Goal: Task Accomplishment & Management: Complete application form

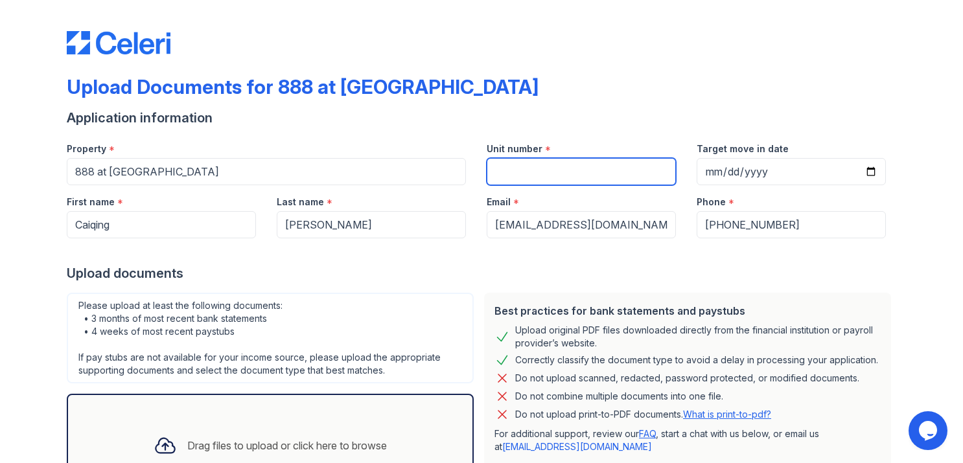
click at [588, 163] on input "Unit number" at bounding box center [581, 171] width 189 height 27
type input "1604"
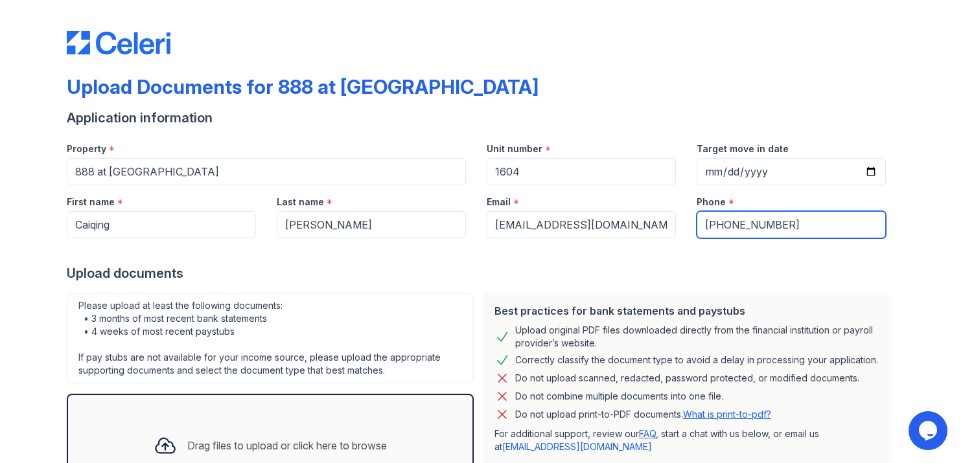
click at [755, 219] on input "[PHONE_NUMBER]" at bounding box center [790, 224] width 189 height 27
click at [799, 216] on input "[PHONE_NUMBER]" at bounding box center [790, 224] width 189 height 27
click at [750, 227] on input "[PHONE_NUMBER]" at bounding box center [790, 224] width 189 height 27
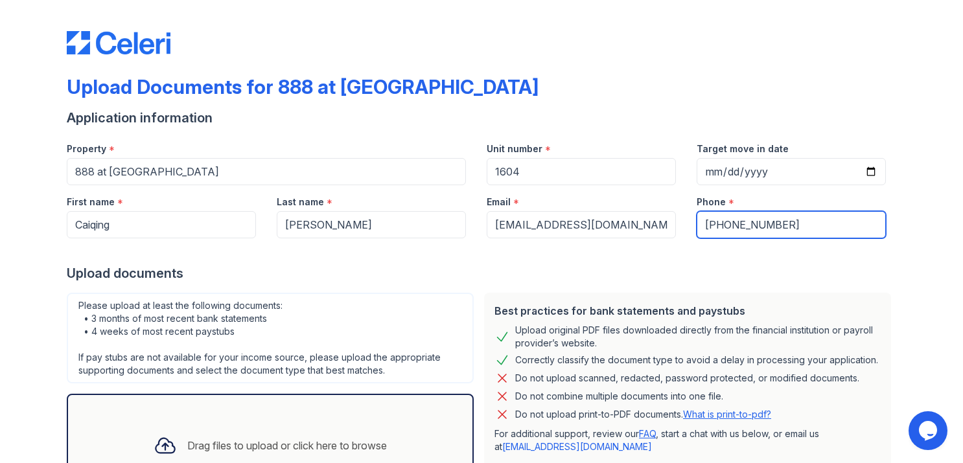
click at [750, 227] on input "[PHONE_NUMBER]" at bounding box center [790, 224] width 189 height 27
click at [787, 221] on input "[PHONE_NUMBER]" at bounding box center [790, 224] width 189 height 27
type input "+"
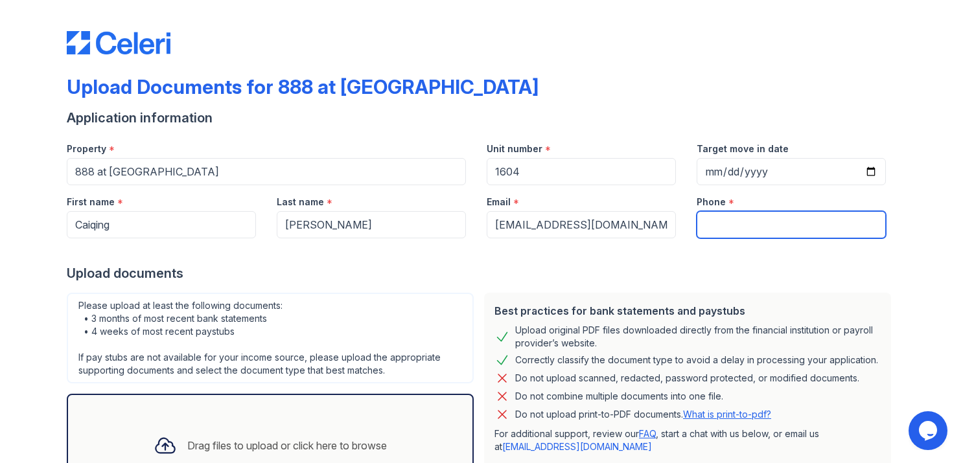
click at [766, 228] on input "Phone" at bounding box center [790, 224] width 189 height 27
type input "15605326036"
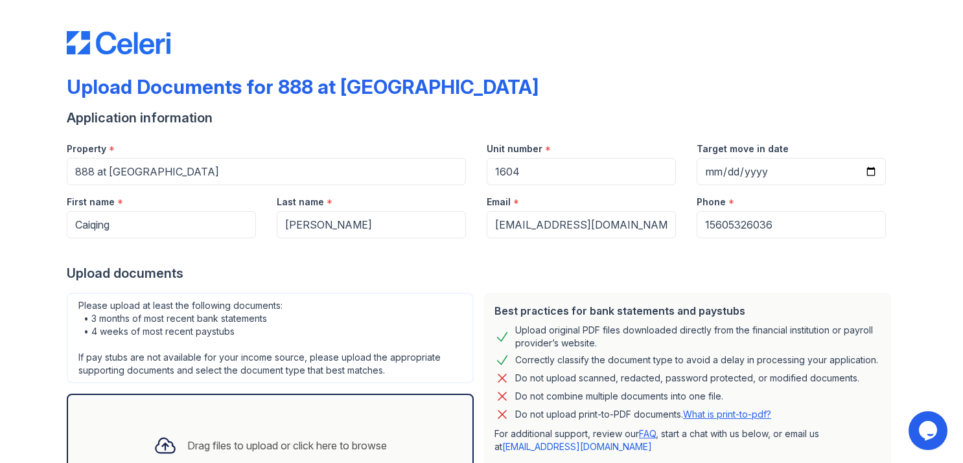
click at [737, 256] on div at bounding box center [481, 251] width 829 height 26
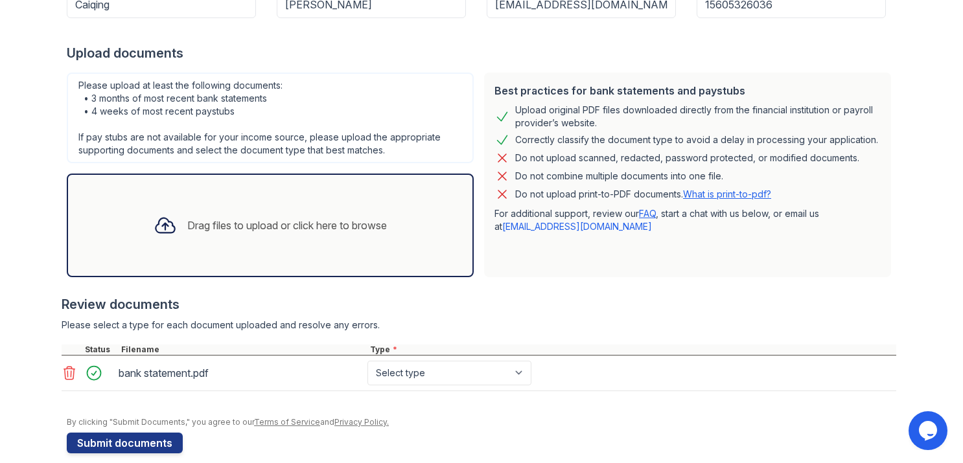
scroll to position [236, 0]
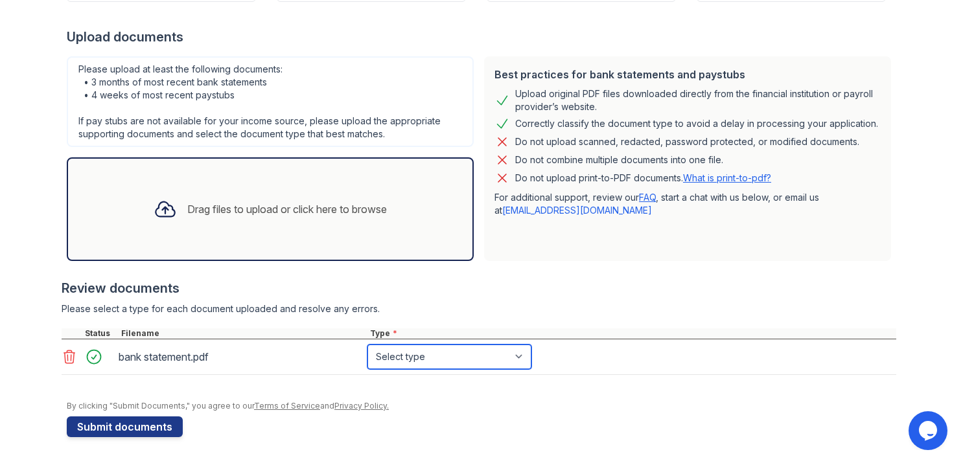
click at [428, 355] on select "Select type Paystub Bank Statement Offer Letter Tax Documents Benefit Award Let…" at bounding box center [449, 357] width 164 height 25
select select "bank_statement"
click at [367, 345] on select "Select type Paystub Bank Statement Offer Letter Tax Documents Benefit Award Let…" at bounding box center [449, 357] width 164 height 25
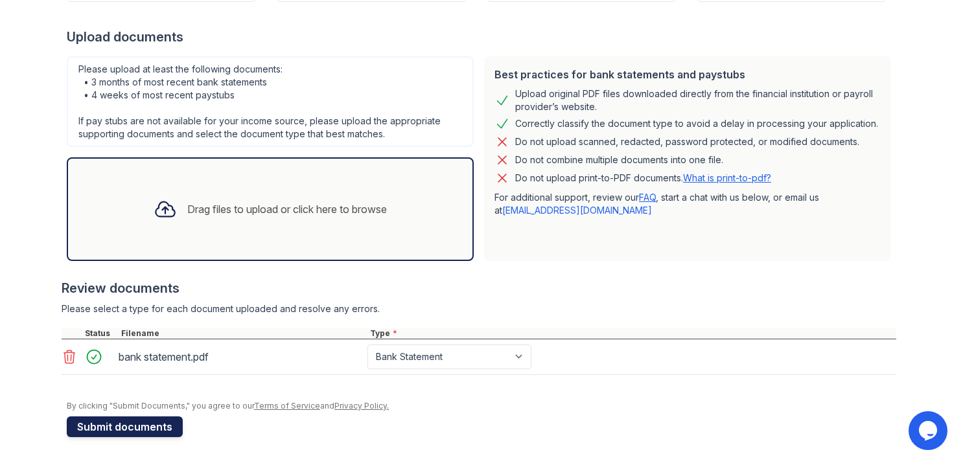
click at [144, 430] on button "Submit documents" at bounding box center [125, 427] width 116 height 21
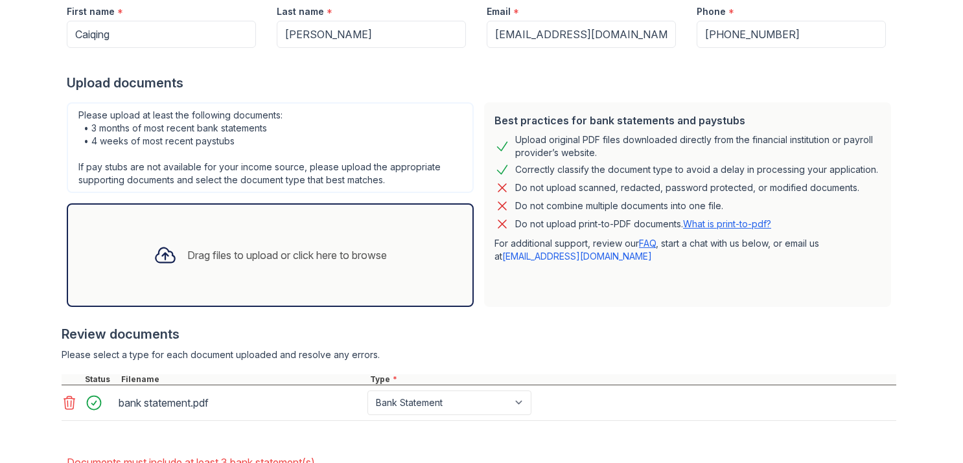
scroll to position [314, 0]
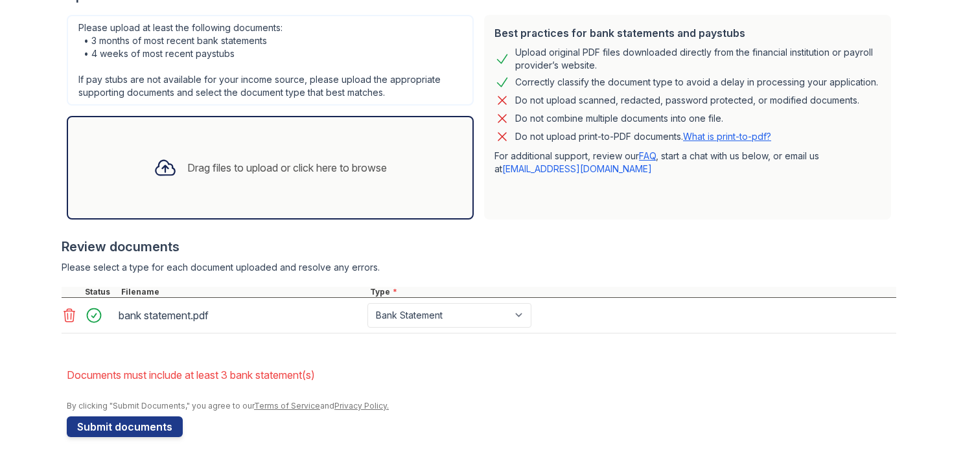
click at [254, 373] on li "Documents must include at least 3 bank statement(s)" at bounding box center [481, 375] width 829 height 26
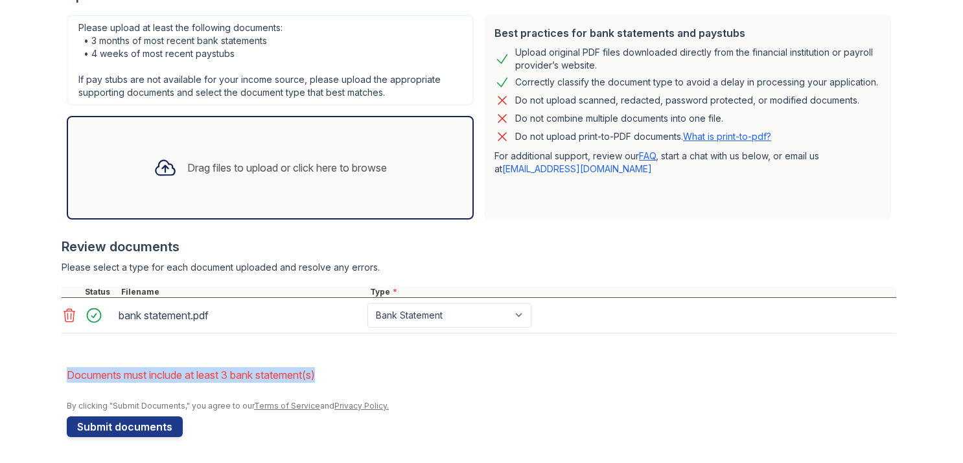
click at [254, 373] on li "Documents must include at least 3 bank statement(s)" at bounding box center [481, 375] width 829 height 26
copy form "Documents must include at least 3 bank statement(s)"
click at [353, 369] on li "Documents must include at least 3 bank statement(s)" at bounding box center [481, 375] width 829 height 26
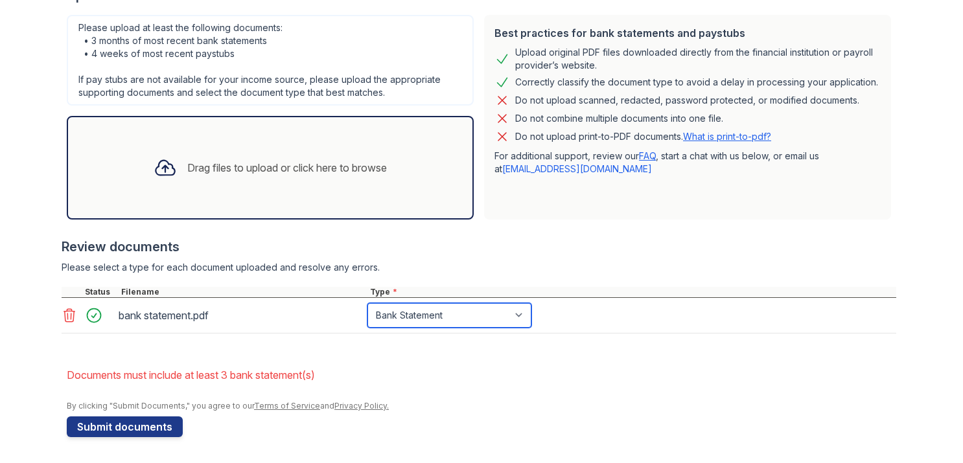
click at [416, 316] on select "Paystub Bank Statement Offer Letter Tax Documents Benefit Award Letter Investme…" at bounding box center [449, 315] width 164 height 25
click at [367, 303] on select "Paystub Bank Statement Offer Letter Tax Documents Benefit Award Letter Investme…" at bounding box center [449, 315] width 164 height 25
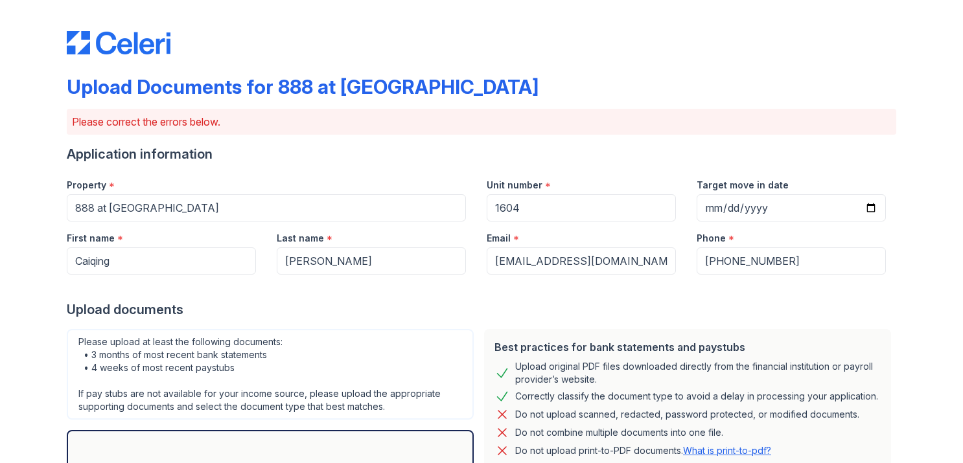
scroll to position [273, 0]
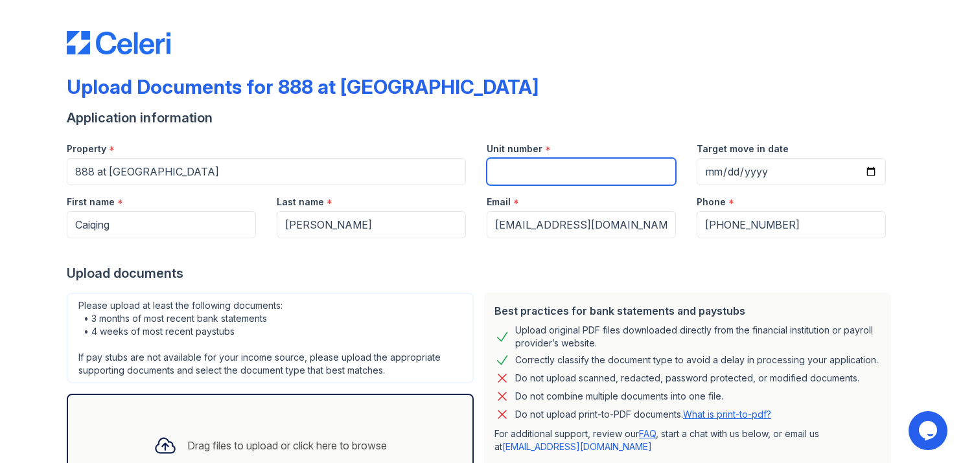
click at [525, 172] on input "Unit number" at bounding box center [581, 171] width 189 height 27
type input "1604"
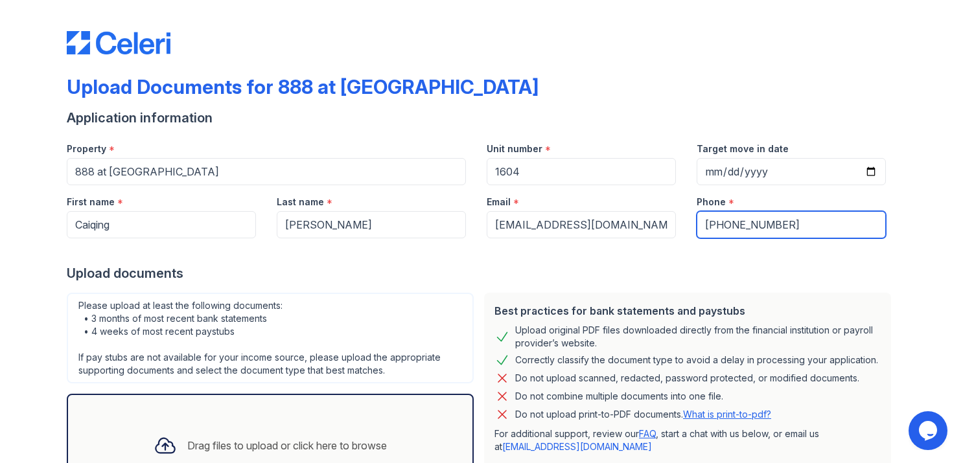
click at [764, 224] on input "[PHONE_NUMBER]" at bounding box center [790, 224] width 189 height 27
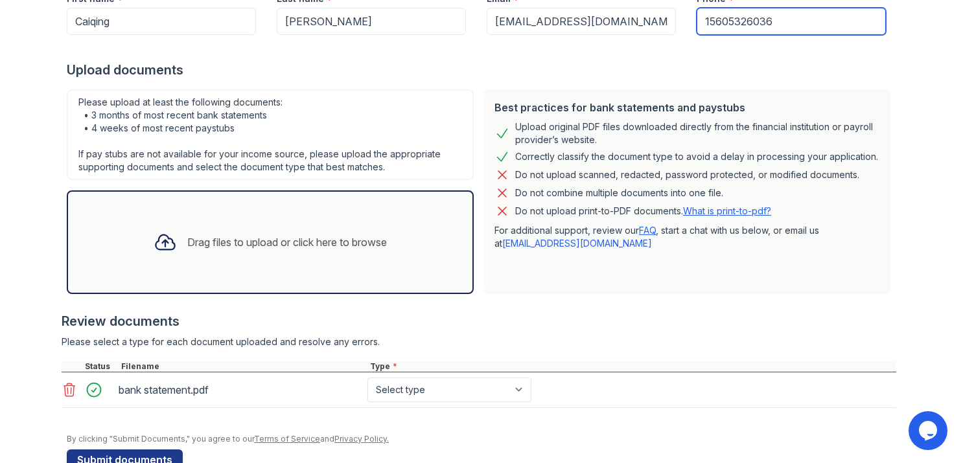
scroll to position [236, 0]
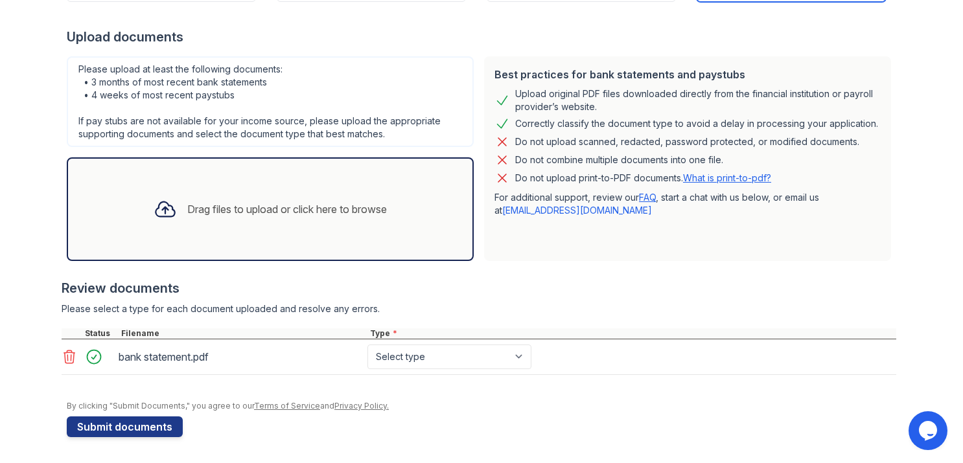
type input "15605326036"
click at [457, 350] on select "Select type Paystub Bank Statement Offer Letter Tax Documents Benefit Award Let…" at bounding box center [449, 357] width 164 height 25
select select "bank_statement"
click at [367, 345] on select "Select type Paystub Bank Statement Offer Letter Tax Documents Benefit Award Let…" at bounding box center [449, 357] width 164 height 25
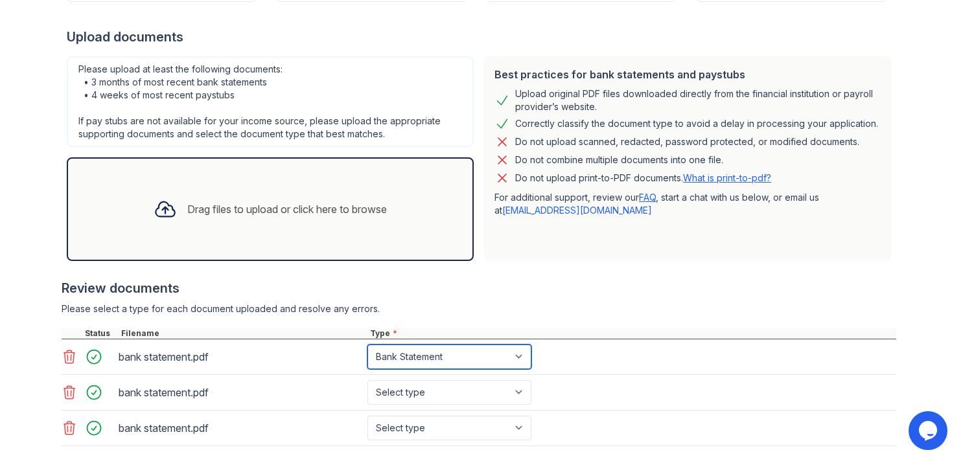
scroll to position [281, 0]
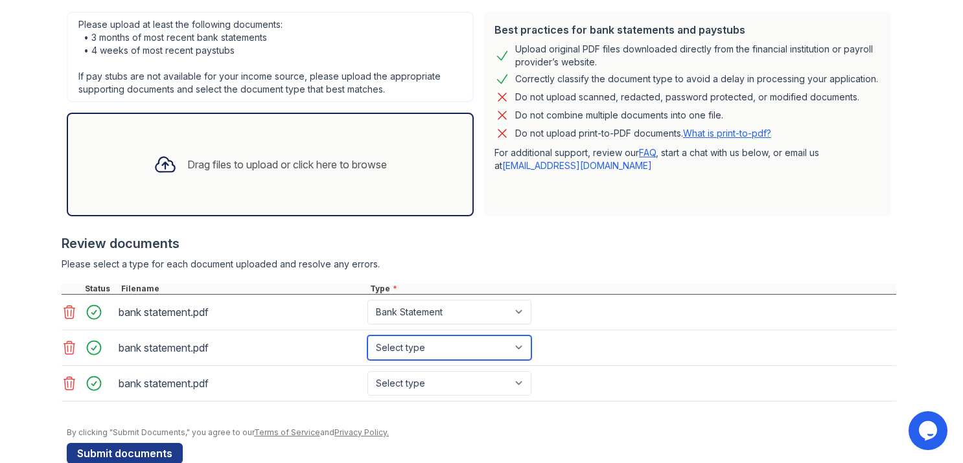
click at [417, 341] on select "Select type Paystub Bank Statement Offer Letter Tax Documents Benefit Award Let…" at bounding box center [449, 348] width 164 height 25
select select "bank_statement"
click at [367, 336] on select "Select type Paystub Bank Statement Offer Letter Tax Documents Benefit Award Let…" at bounding box center [449, 348] width 164 height 25
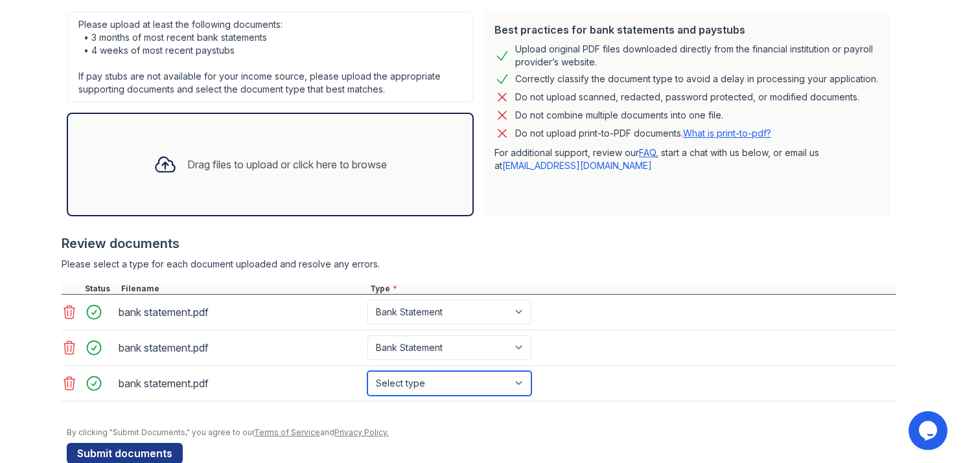
click at [406, 379] on select "Select type Paystub Bank Statement Offer Letter Tax Documents Benefit Award Let…" at bounding box center [449, 383] width 164 height 25
select select "bank_statement"
click at [367, 371] on select "Select type Paystub Bank Statement Offer Letter Tax Documents Benefit Award Let…" at bounding box center [449, 383] width 164 height 25
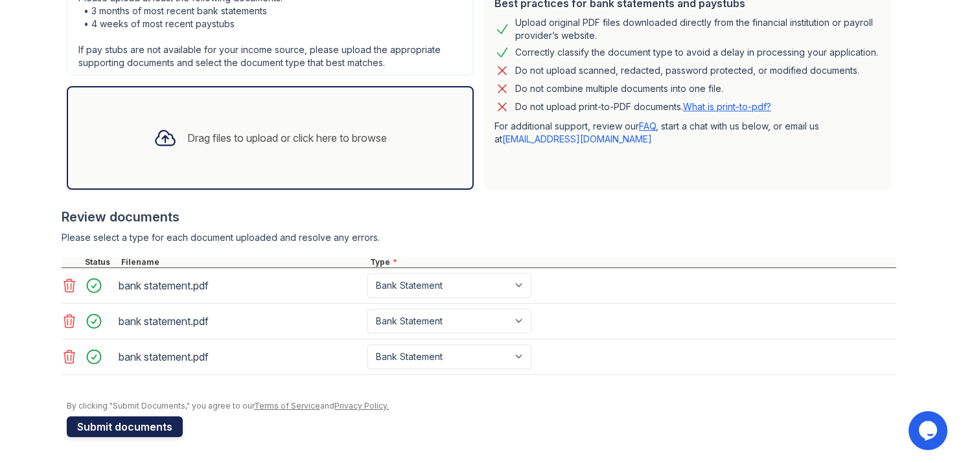
click at [121, 430] on button "Submit documents" at bounding box center [125, 427] width 116 height 21
